Goal: Check status: Check status

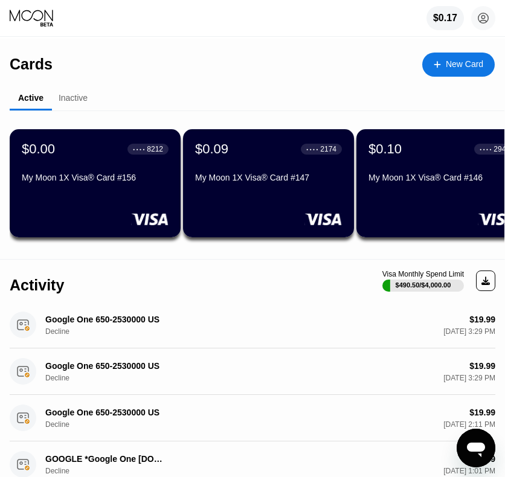
click at [297, 166] on div "$0.09 ● ● ● ● 2174 My Moon 1X Visa® Card #147" at bounding box center [268, 164] width 147 height 46
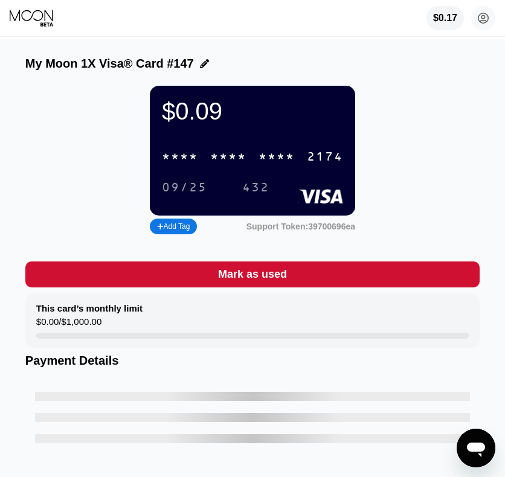
click at [226, 169] on div "* * * * * * * * * * * * 2174" at bounding box center [253, 156] width 196 height 25
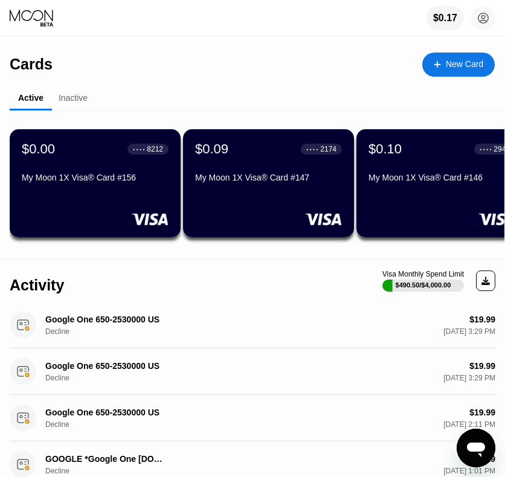
click at [71, 100] on div "Inactive" at bounding box center [73, 98] width 29 height 10
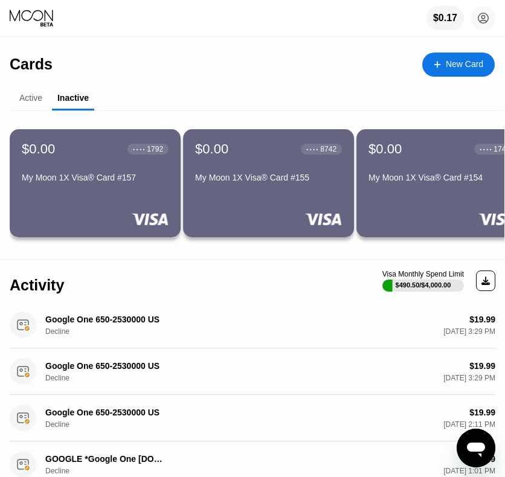
click at [111, 187] on div "My Moon 1X Visa® Card #157" at bounding box center [95, 180] width 147 height 14
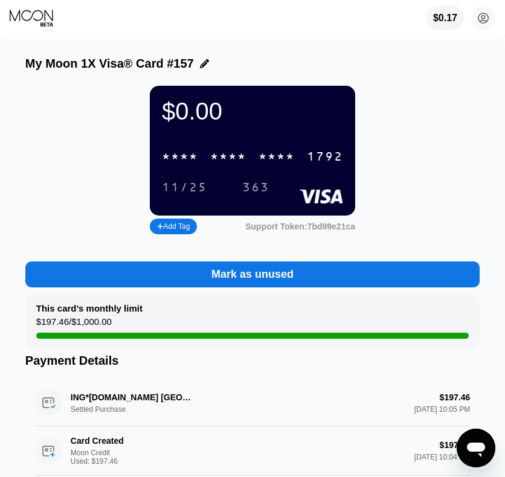
click at [260, 164] on div "* * * *" at bounding box center [277, 157] width 36 height 14
click at [202, 188] on div "11/25" at bounding box center [184, 188] width 63 height 20
click at [243, 195] on div "363" at bounding box center [255, 188] width 27 height 14
